Goal: Task Accomplishment & Management: Use online tool/utility

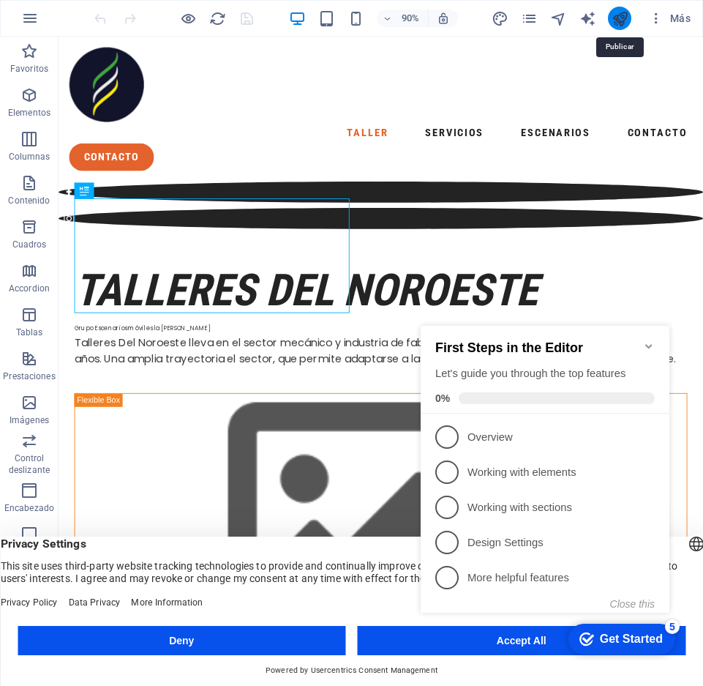
click at [613, 22] on icon "publish" at bounding box center [620, 18] width 17 height 17
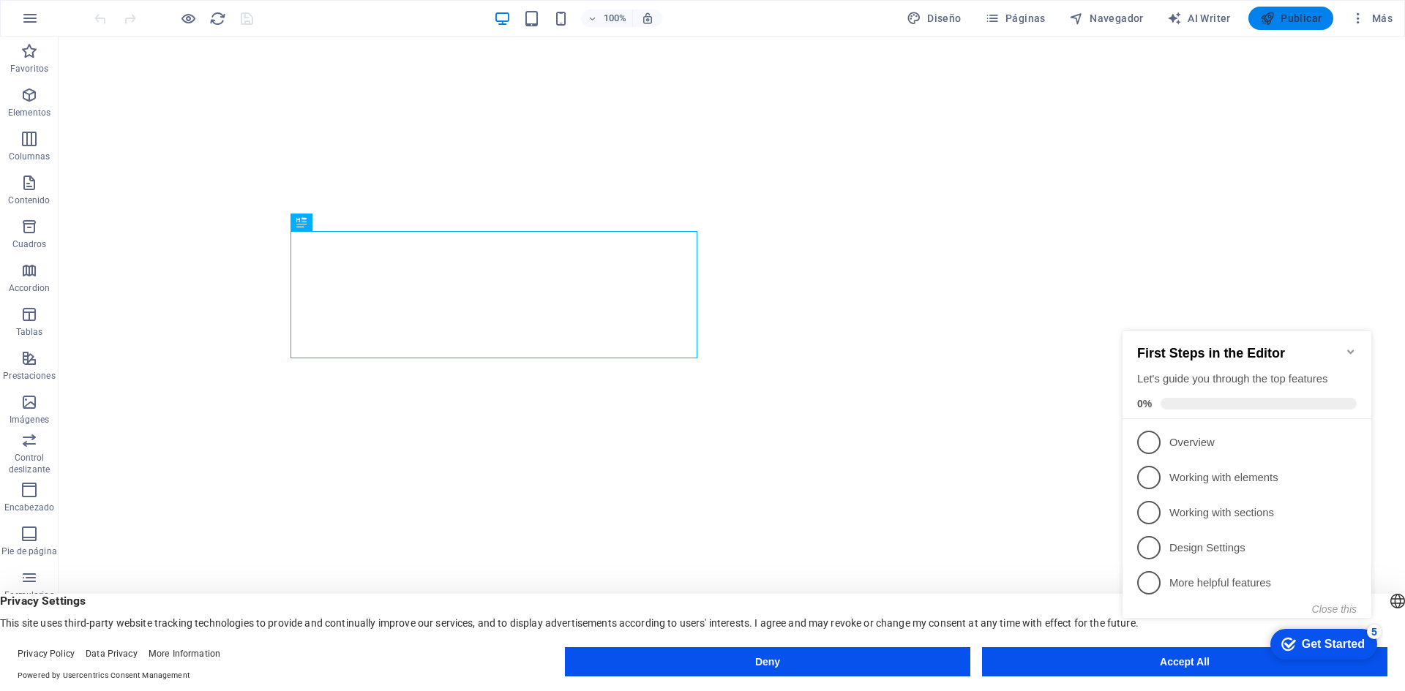
click at [702, 18] on span "Publicar" at bounding box center [1291, 18] width 62 height 15
